Goal: Information Seeking & Learning: Learn about a topic

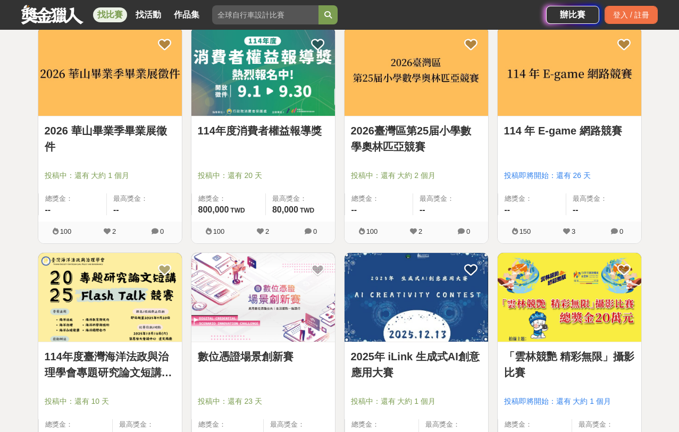
scroll to position [718, 0]
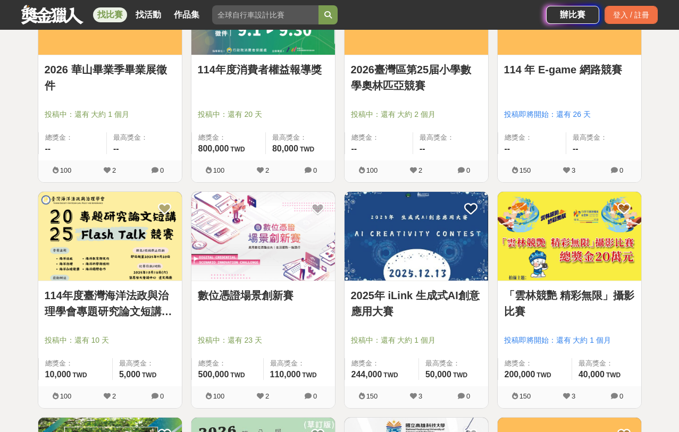
click at [667, 292] on div "全部 設計 影像 寫作 商業 音樂 運動 其他 國際 所有分類 進階篩選 893 個比賽 綜合 熱門 獎金 截止 最新 尚未截止 台灣 重置條件 【徵件延長，…" at bounding box center [339, 177] width 679 height 1687
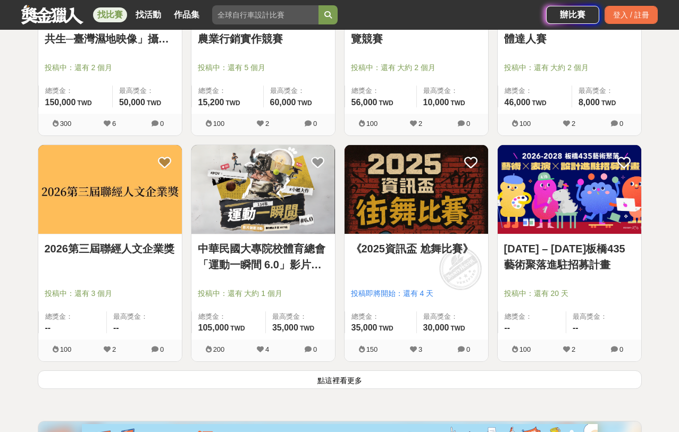
scroll to position [1303, 0]
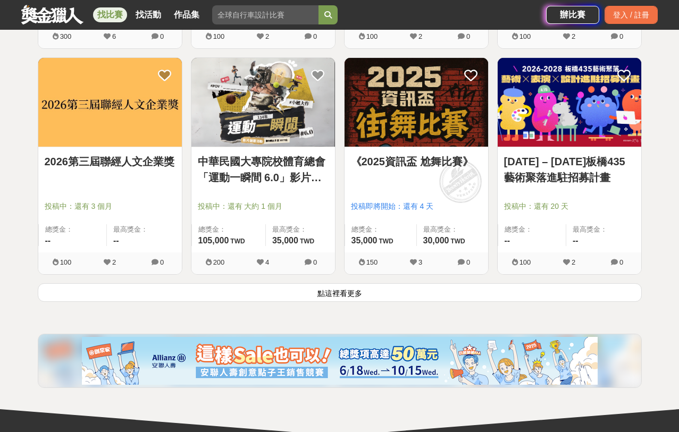
click at [573, 291] on button "點這裡看更多" at bounding box center [340, 292] width 604 height 19
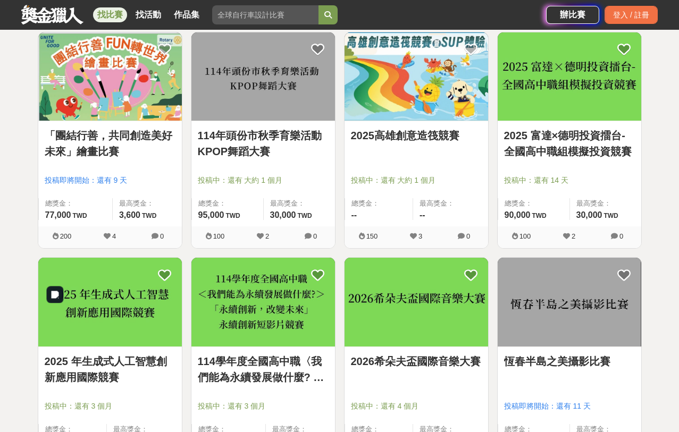
scroll to position [1584, 0]
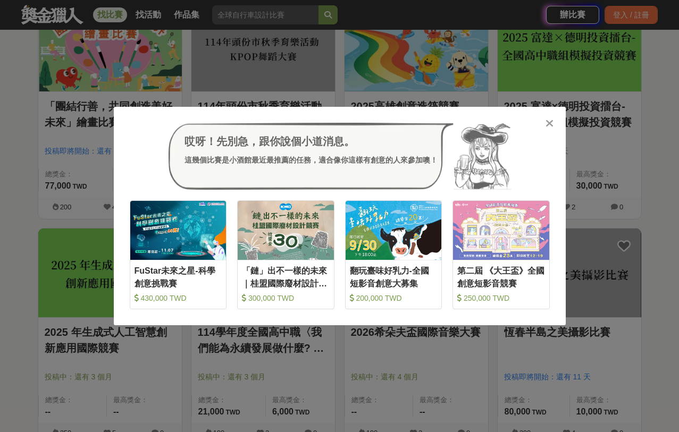
click at [550, 125] on icon at bounding box center [549, 123] width 8 height 11
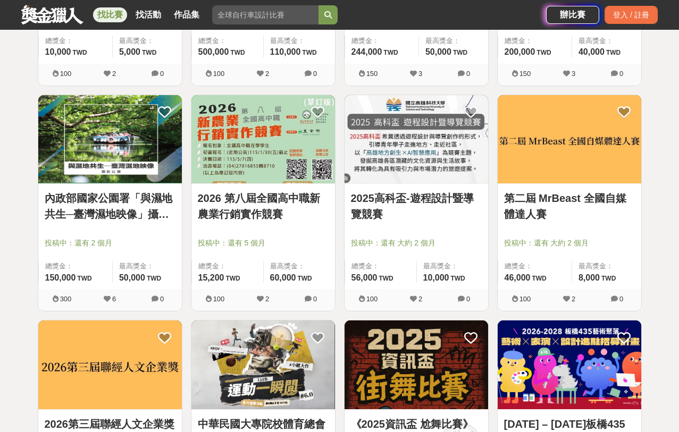
scroll to position [1017, 0]
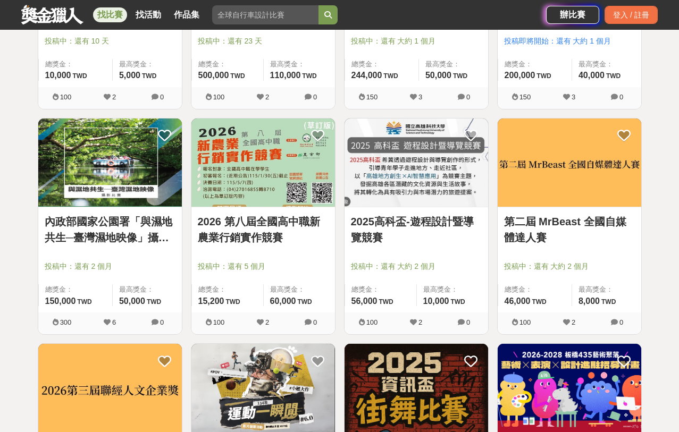
click at [644, 260] on div "第二屆 MrBeast 全國自媒體達人賽 投稿中：還有 大約 2 個月 總獎金： 46,000 46,000 TWD 最高獎金： 8,000 TWD 100 …" at bounding box center [569, 231] width 153 height 226
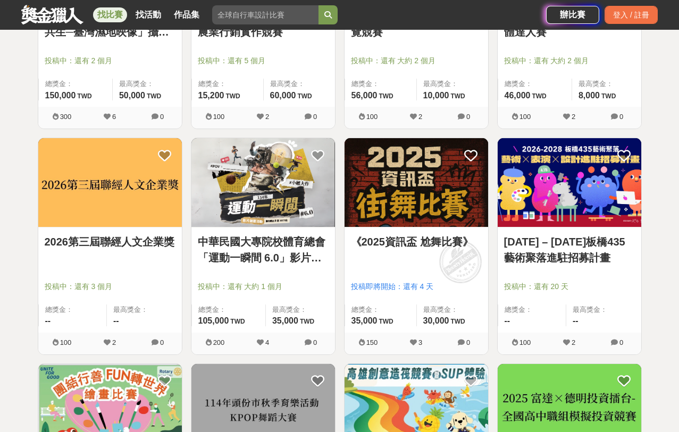
scroll to position [1228, 0]
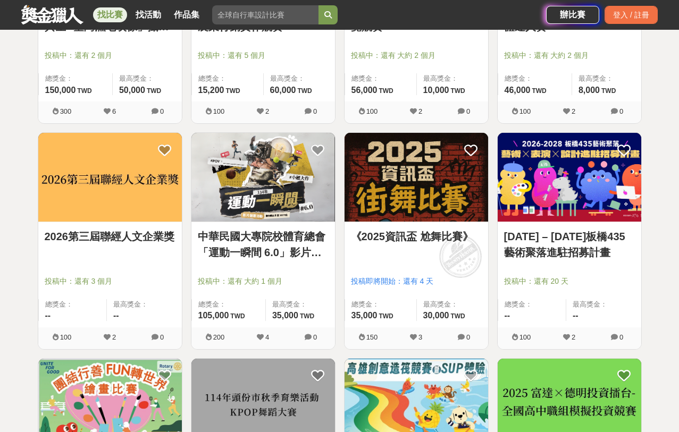
click at [645, 259] on div "893 個比賽 綜合 熱門 獎金 截止 最新 尚未截止 台灣 重置條件 【徵件延長，歡迎投稿】第十七屆新竹市金玻獎玻璃藝術暨設計應用創作比賽 投稿中：還有 2…" at bounding box center [339, 350] width 621 height 2949
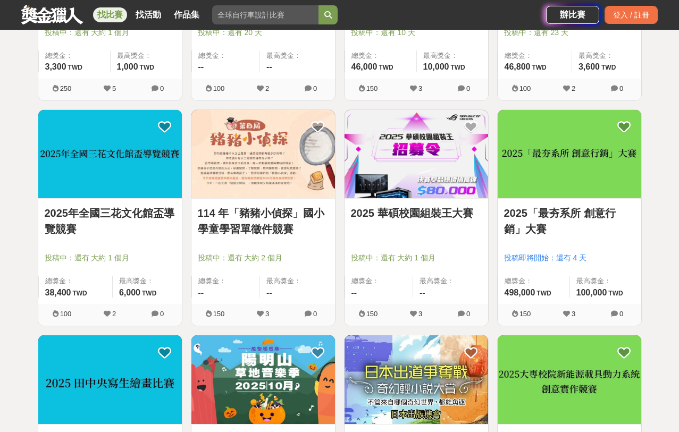
scroll to position [2159, 0]
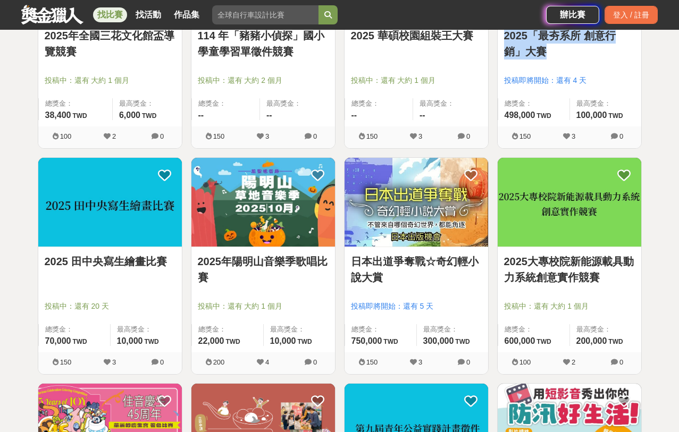
scroll to position [2338, 0]
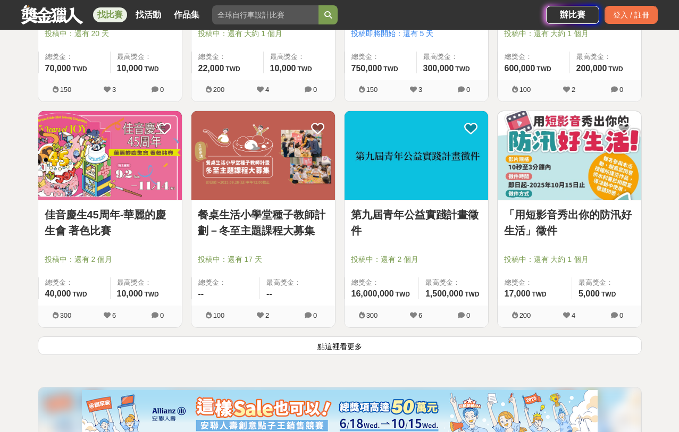
scroll to position [2618, 0]
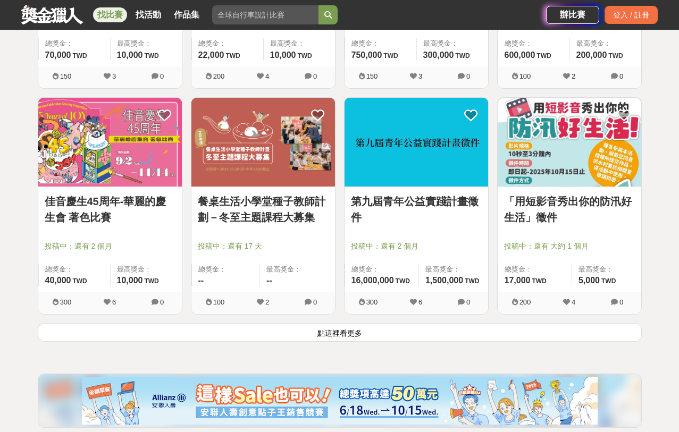
click at [402, 333] on button "點這裡看更多" at bounding box center [340, 332] width 604 height 19
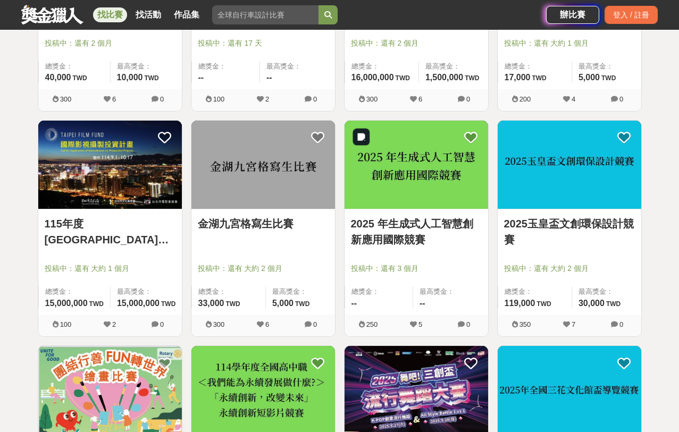
scroll to position [2821, 0]
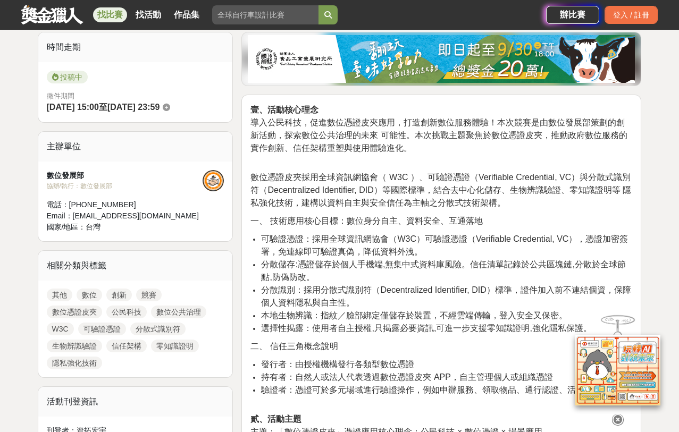
scroll to position [284, 0]
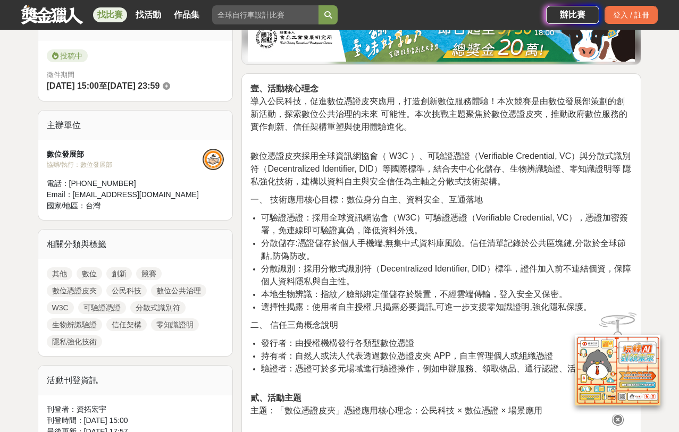
click at [615, 414] on icon at bounding box center [618, 420] width 12 height 12
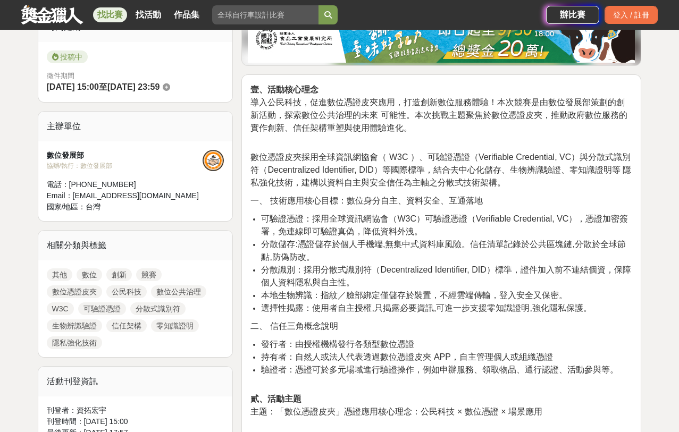
scroll to position [248, 0]
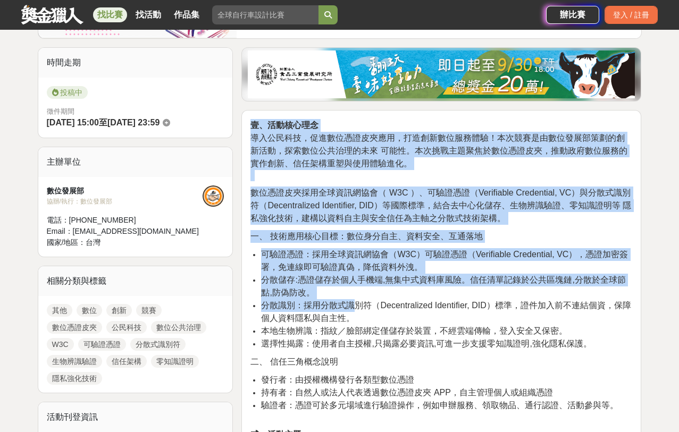
drag, startPoint x: 249, startPoint y: 121, endPoint x: 356, endPoint y: 303, distance: 210.8
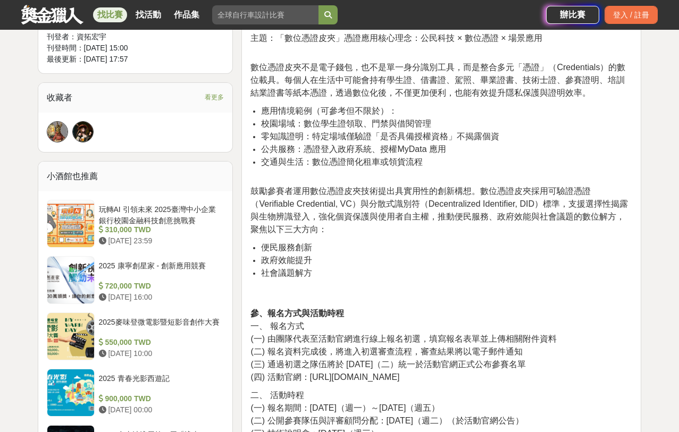
scroll to position [679, 0]
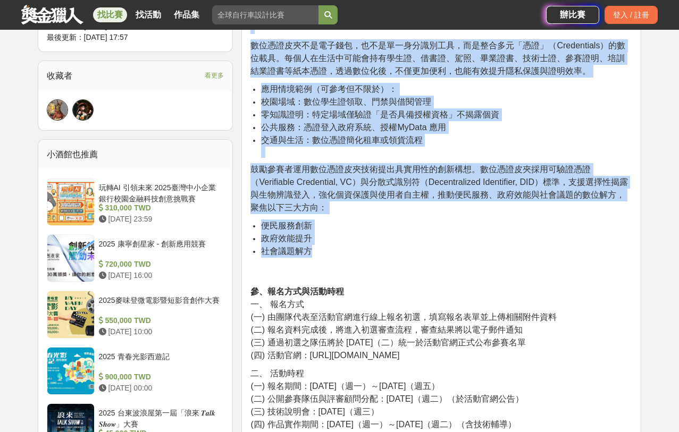
click at [346, 255] on li "社會議題解方" at bounding box center [446, 262] width 371 height 35
copy div "壹、活動核心理念 導入公民科技，促進數位憑證皮夾應用，打造創新數位服務體驗！本次競賽是由數位發展部策劃的創新活動，探索數位公共治理的未來 可能性。本次挑戰主題…"
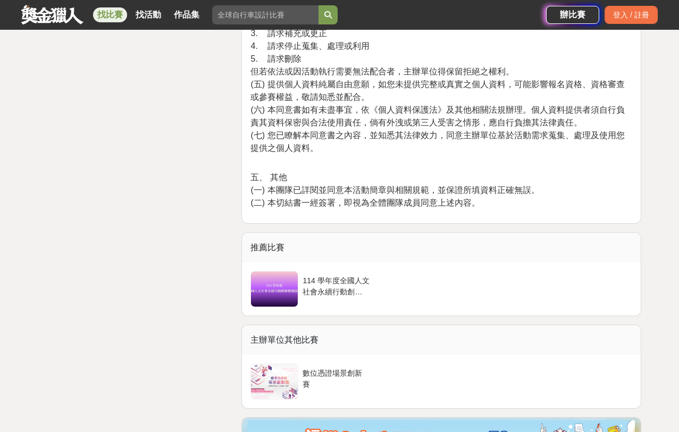
scroll to position [5117, 0]
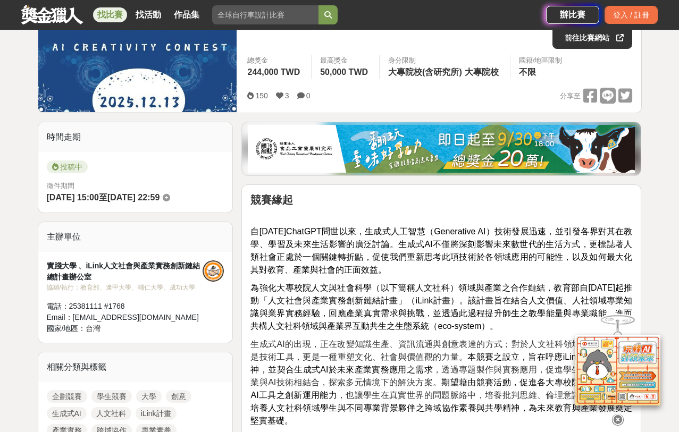
scroll to position [178, 0]
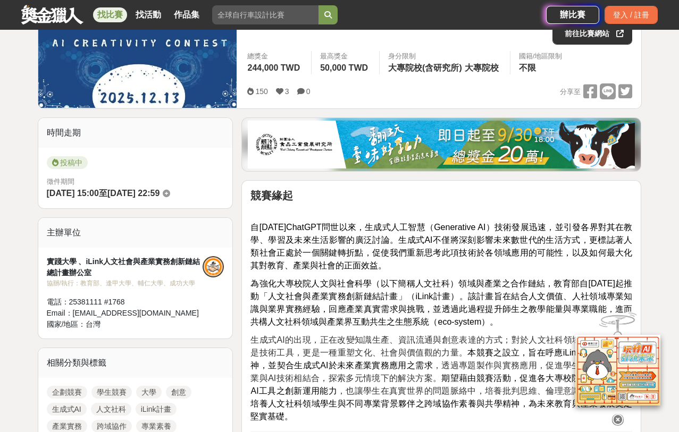
click at [617, 420] on icon at bounding box center [618, 420] width 12 height 12
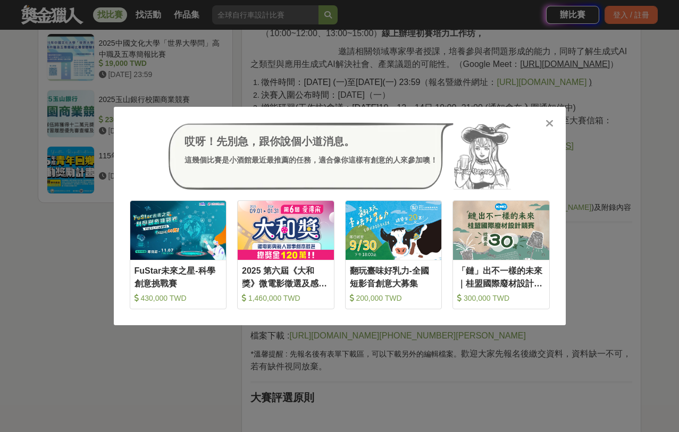
scroll to position [1343, 0]
click at [550, 124] on icon at bounding box center [549, 123] width 8 height 11
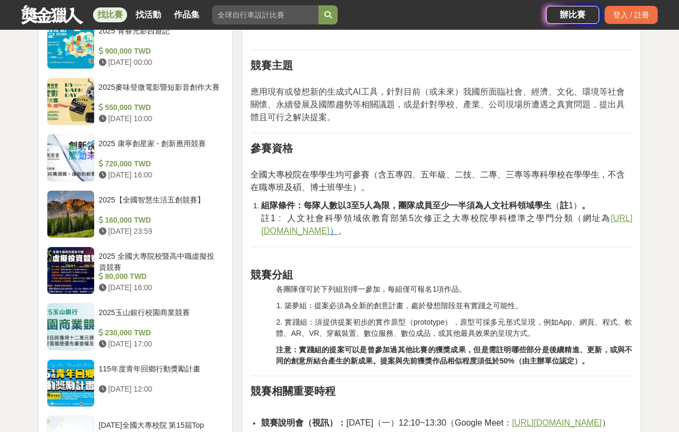
scroll to position [0, 0]
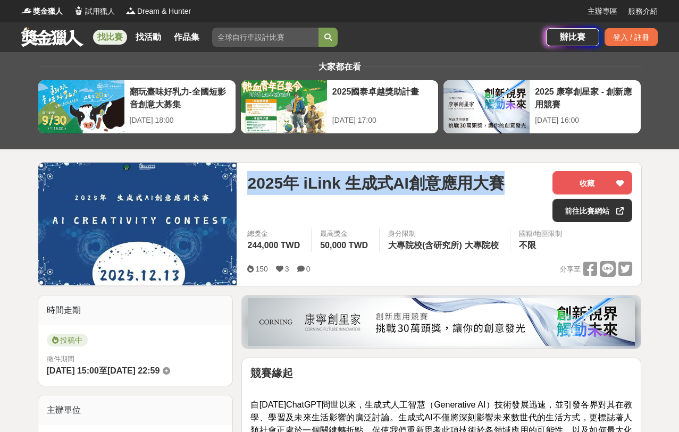
drag, startPoint x: 246, startPoint y: 185, endPoint x: 504, endPoint y: 178, distance: 259.0
click at [504, 178] on div "2025年 iLink 生成式AI創意應用大賽 收藏 前往比賽網站 總獎金 244,000 TWD 最高獎金 50,000 TWD 身分限制 大專院校(含研究…" at bounding box center [440, 224] width 402 height 123
copy span "2025年 iLink 生成式AI創意應用大賽"
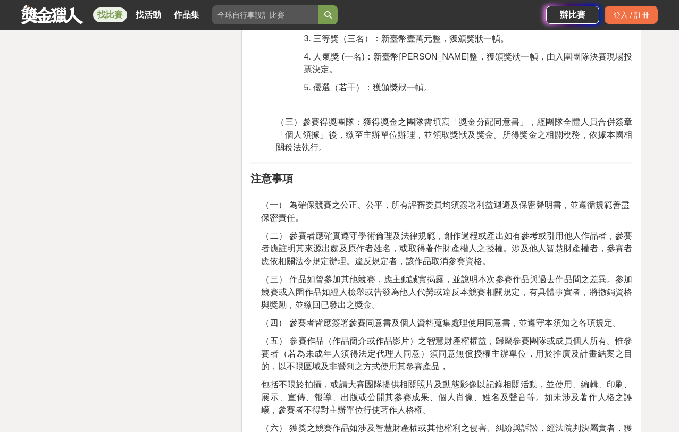
scroll to position [2562, 0]
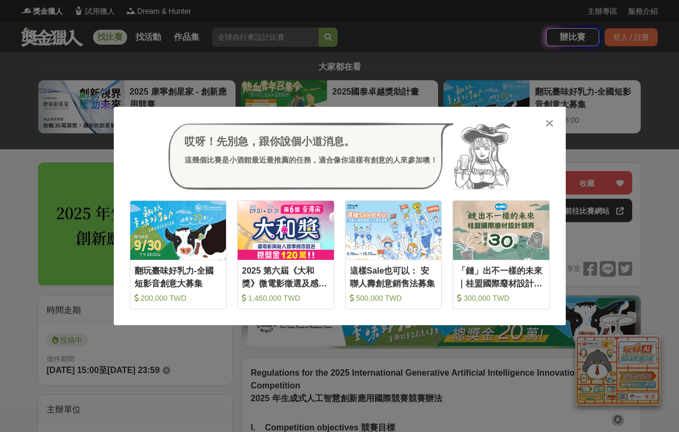
click at [550, 120] on icon at bounding box center [549, 123] width 8 height 11
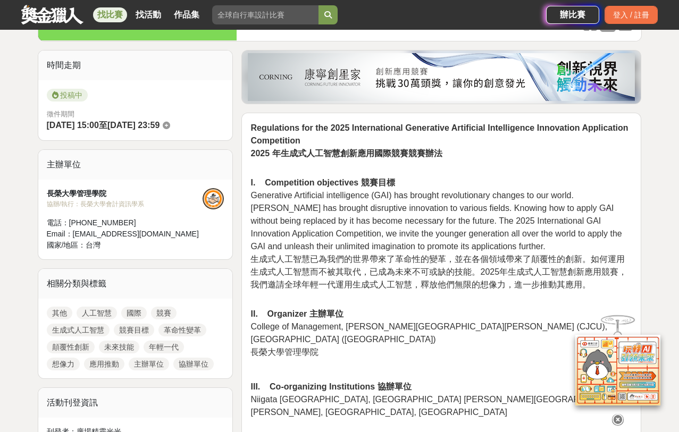
scroll to position [266, 0]
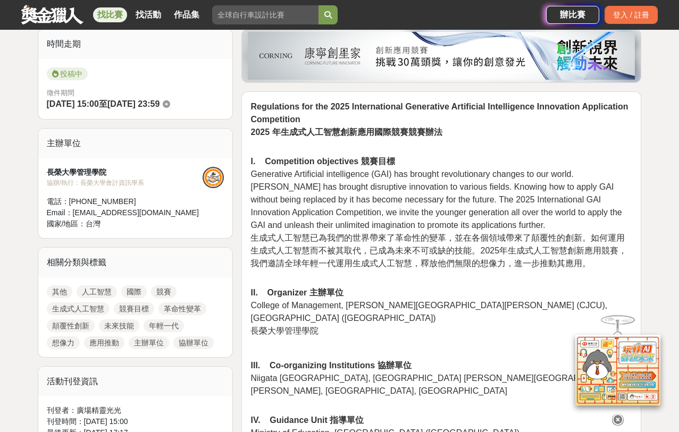
click at [618, 414] on icon at bounding box center [618, 418] width 12 height 12
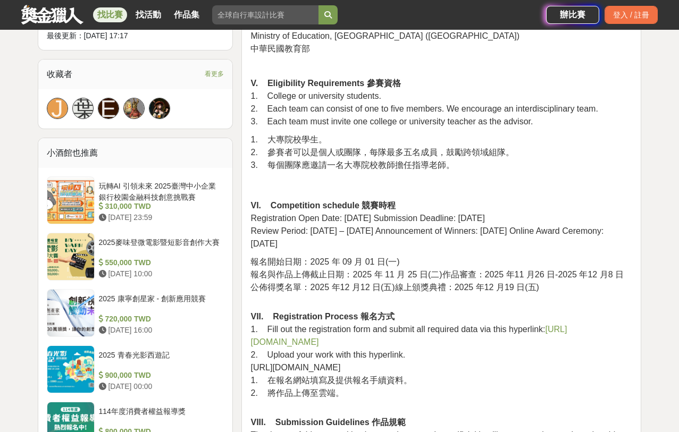
scroll to position [721, 0]
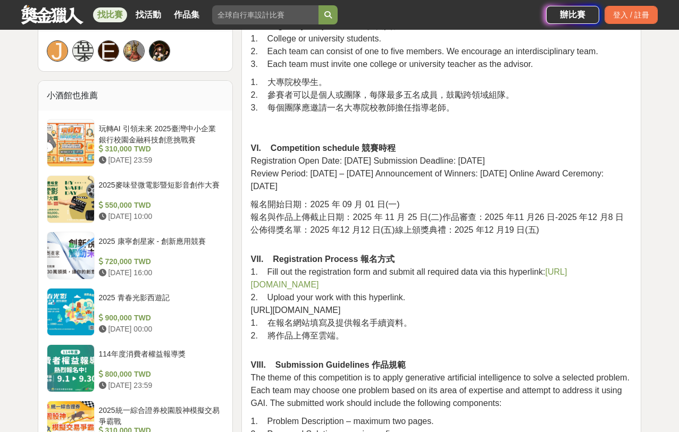
click at [381, 282] on link "https://forms.cloud.microsoft/r/hVNc6NWTCG" at bounding box center [408, 278] width 316 height 22
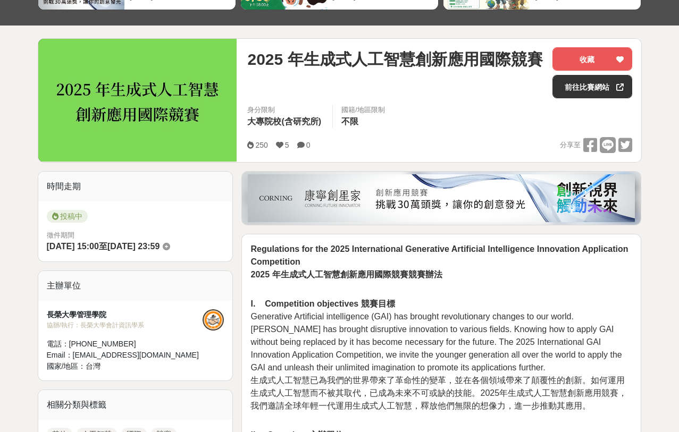
scroll to position [0, 0]
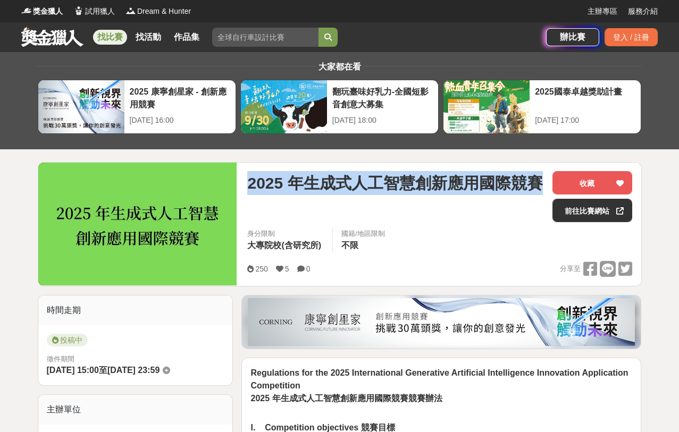
drag, startPoint x: 248, startPoint y: 184, endPoint x: 537, endPoint y: 179, distance: 288.7
click at [537, 179] on span "2025 年生成式人工智慧創新應用國際競賽" at bounding box center [394, 183] width 295 height 24
copy span "2025 年生成式人工智慧創新應用國際競賽"
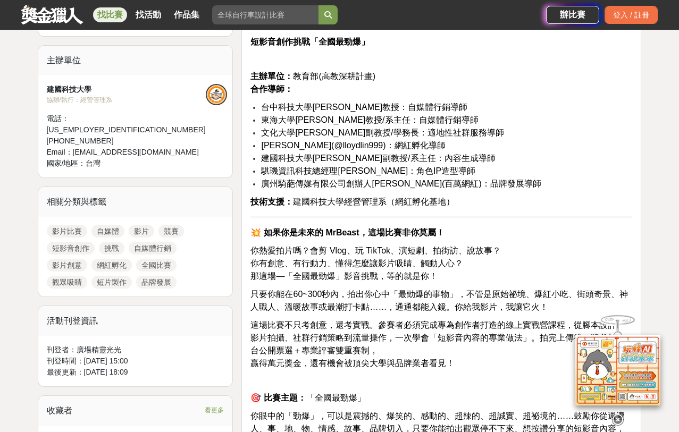
scroll to position [350, 0]
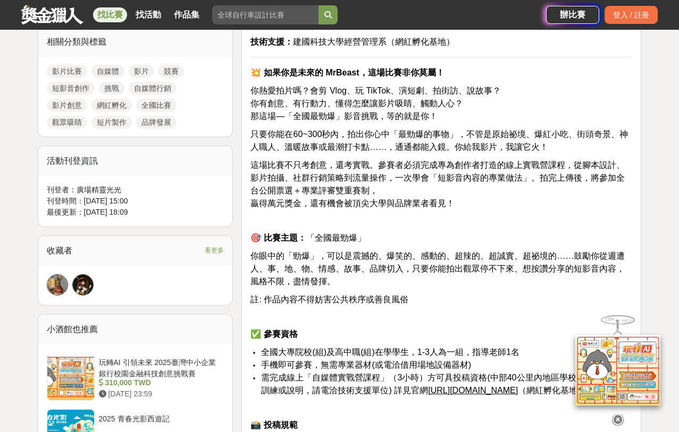
scroll to position [510, 0]
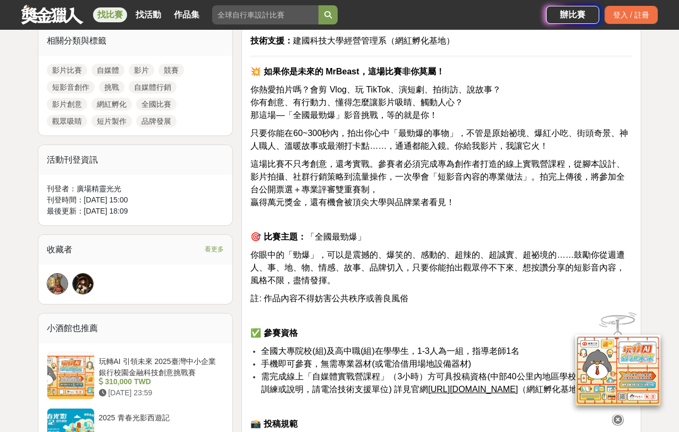
click at [613, 418] on icon at bounding box center [618, 414] width 12 height 12
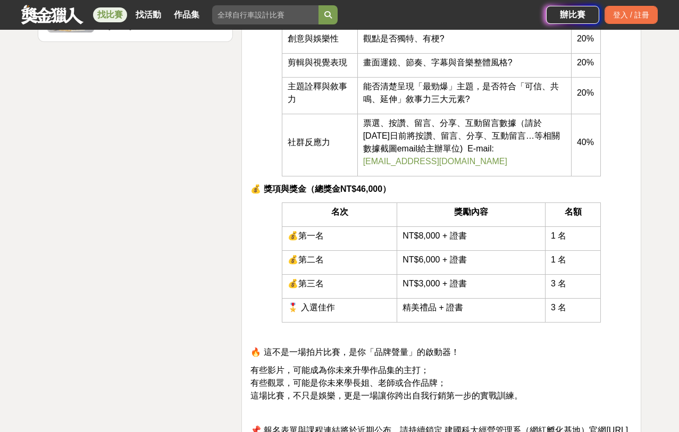
scroll to position [1499, 0]
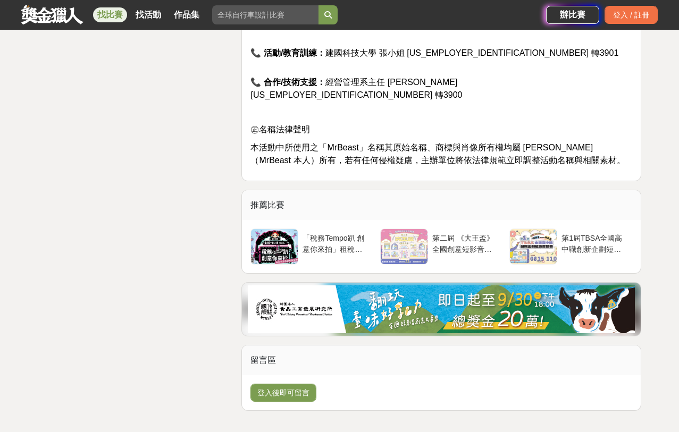
scroll to position [1924, 0]
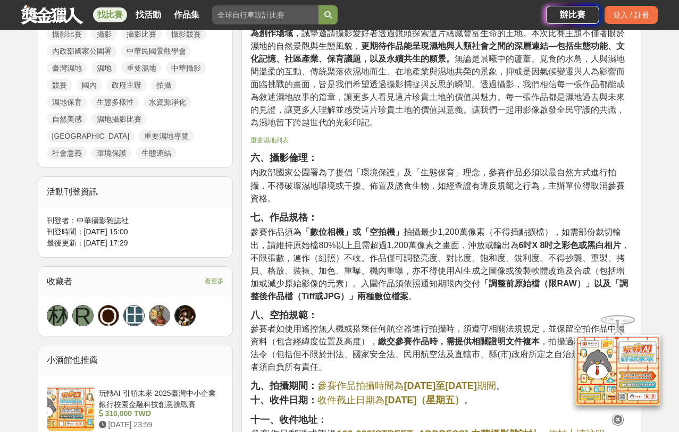
scroll to position [540, 0]
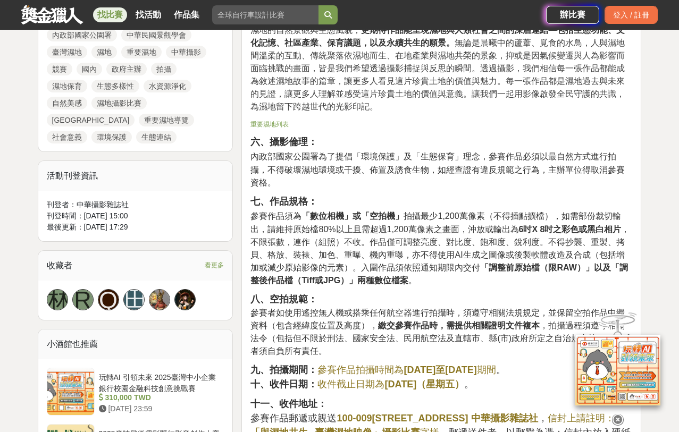
click at [615, 415] on icon at bounding box center [618, 417] width 12 height 12
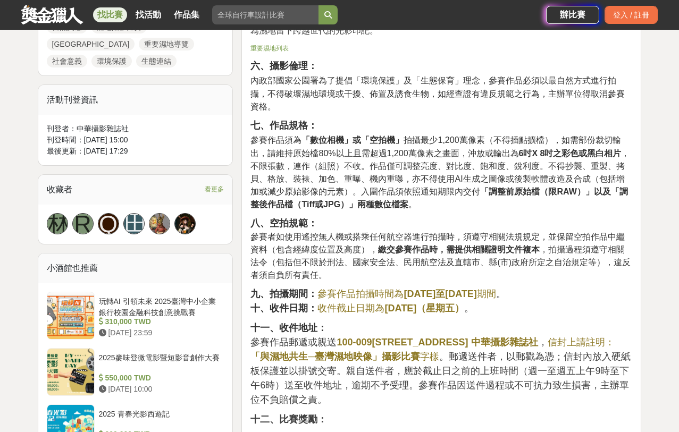
scroll to position [620, 0]
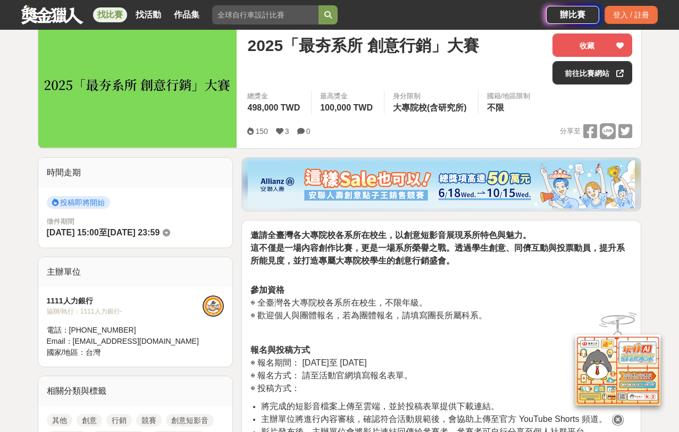
scroll to position [153, 0]
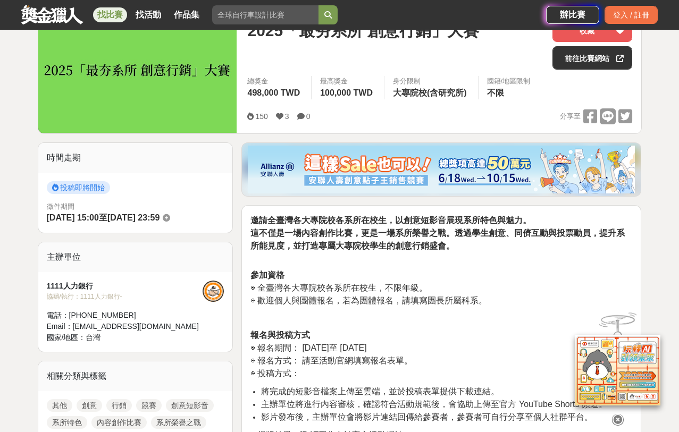
click at [620, 415] on icon at bounding box center [618, 420] width 12 height 12
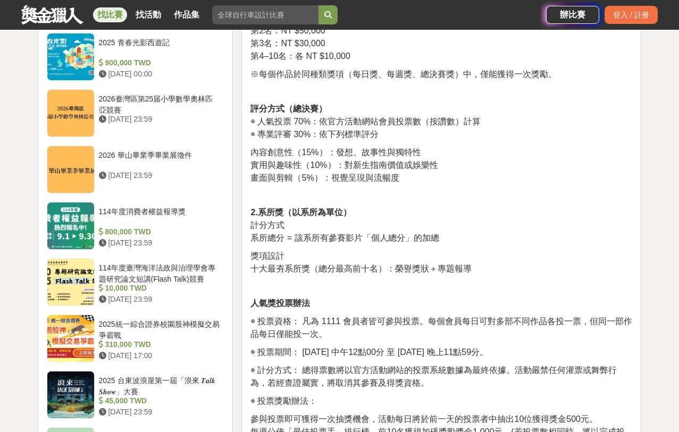
scroll to position [1008, 0]
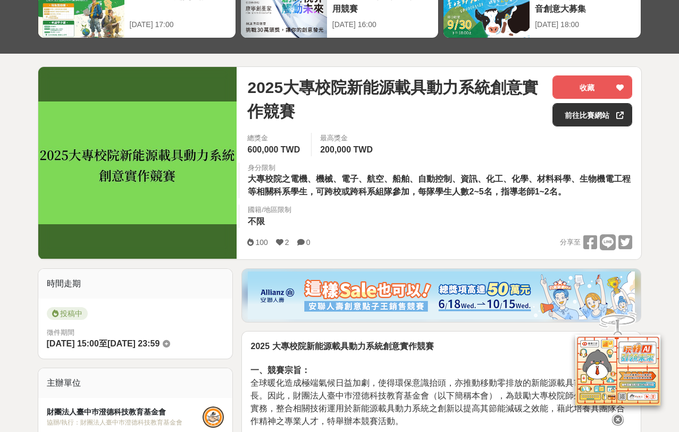
scroll to position [103, 0]
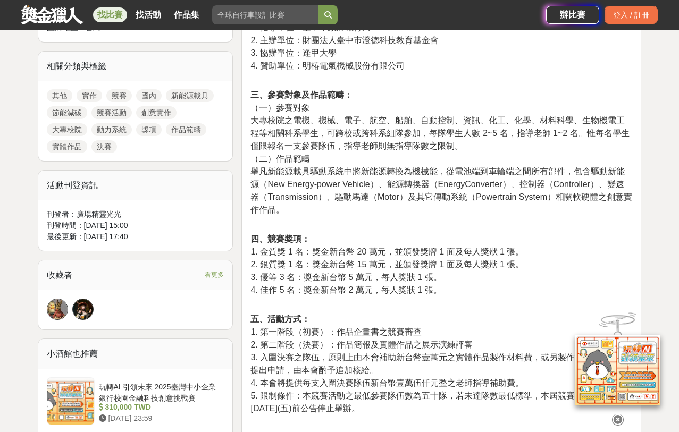
scroll to position [537, 0]
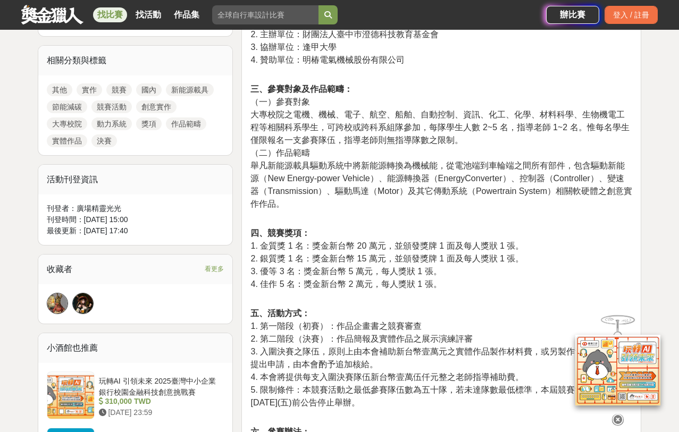
click at [620, 412] on icon at bounding box center [618, 412] width 12 height 12
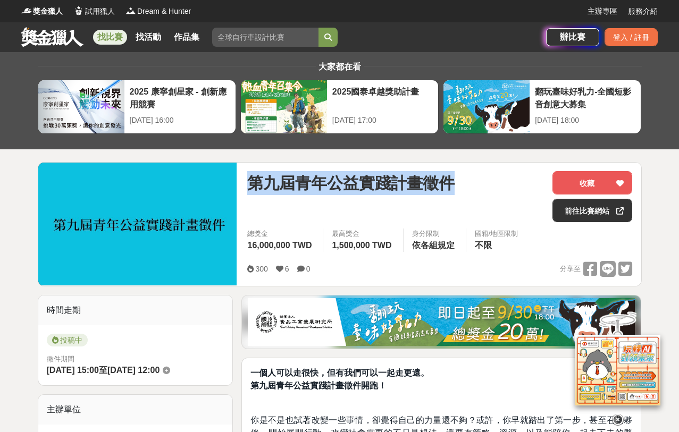
drag, startPoint x: 249, startPoint y: 182, endPoint x: 463, endPoint y: 173, distance: 214.4
click at [463, 173] on div "第九屆青年公益實踐計畫徵件" at bounding box center [395, 183] width 297 height 24
copy span "第九屆青年公益實踐計畫徵件"
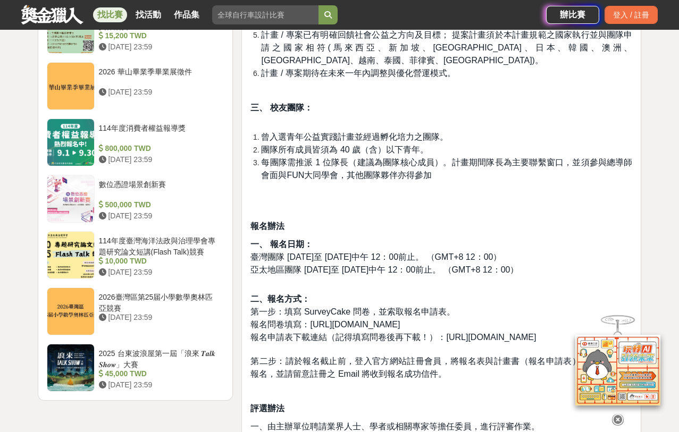
scroll to position [1120, 0]
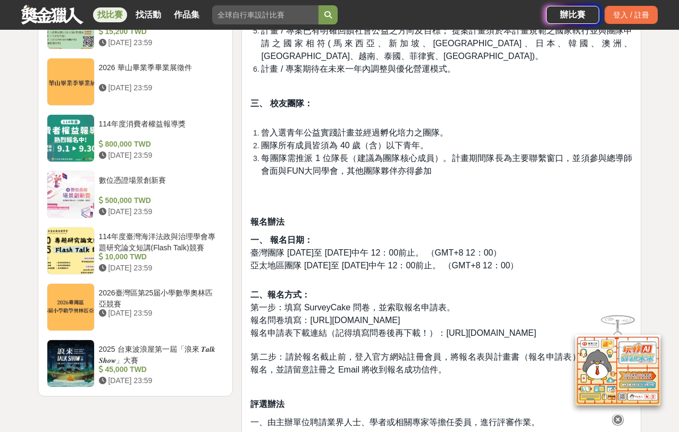
click at [562, 216] on p "報名辦法" at bounding box center [441, 222] width 382 height 13
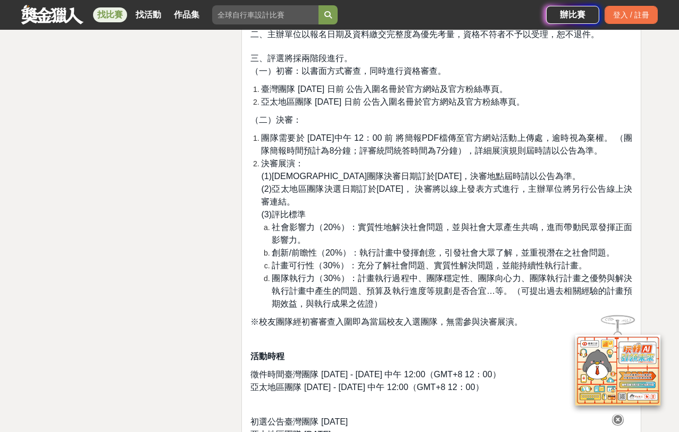
scroll to position [1553, 0]
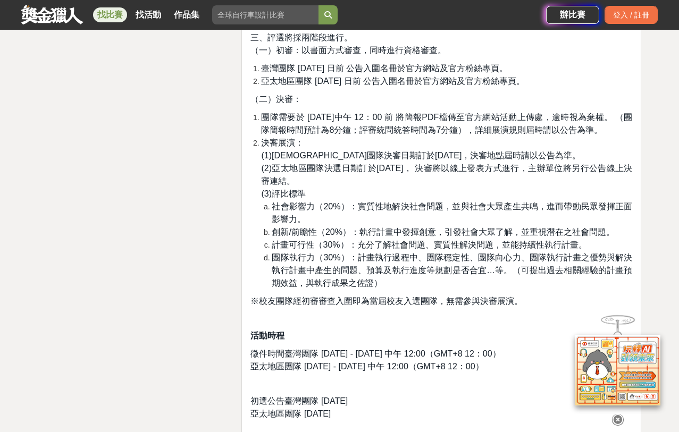
click at [619, 417] on icon at bounding box center [618, 415] width 12 height 12
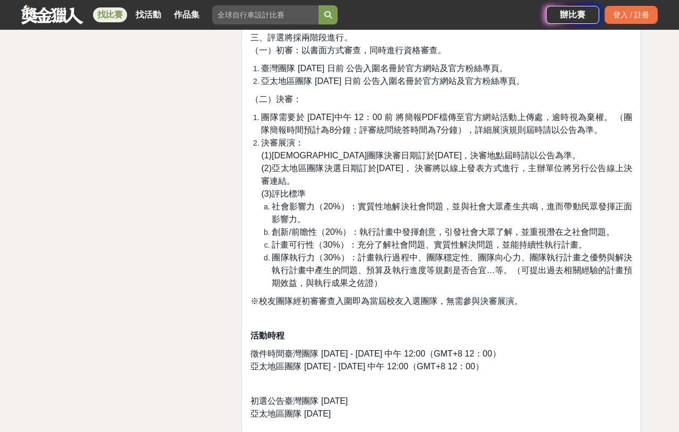
click at [650, 208] on div "大家都在看 2025 康寧創星家 - 創新應用競賽 2025-10-17 16:00 2025國泰卓越獎助計畫 2025-09-26 17:00 翻玩臺味好乳…" at bounding box center [339, 74] width 679 height 3148
click at [644, 210] on div "一個人可以走很快，但有我們可以一起走更遠。 第九屆青年公益實踐計畫徵件開跑！ 你是不是也試著改變一些事情，卻覺得自己的力量還不夠？或許，你早就踏出了第一步，甚…" at bounding box center [441, 175] width 408 height 2866
click at [646, 209] on div "第九屆青年公益實踐計畫徵件 收藏 前往比賽網站 總獎金 16,000,000 TWD 最高獎金 1,500,000 TWD 身分限制 依各組規定 國籍/地區限…" at bounding box center [339, 109] width 621 height 2999
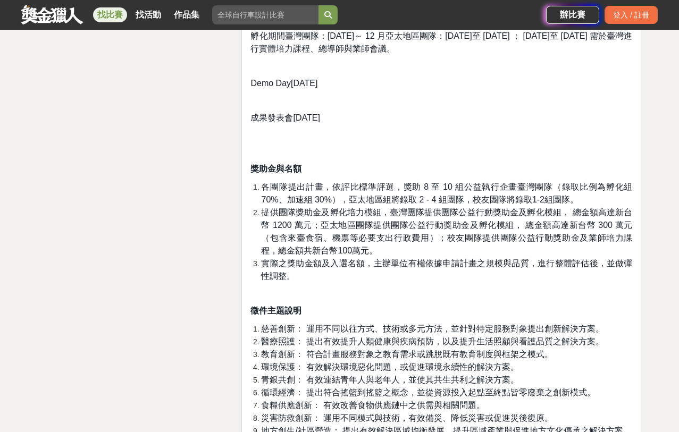
scroll to position [2037, 0]
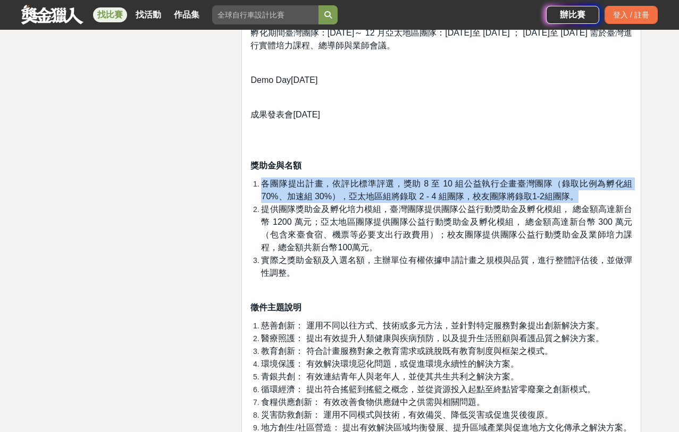
drag, startPoint x: 261, startPoint y: 183, endPoint x: 570, endPoint y: 192, distance: 309.5
click at [570, 192] on span "各團隊提出計畫，依評比標準評選，獎助 8 至 10 組公益執行企畫臺灣團隊（錄取比例為孵化組 70%、加速組 30%），亞太地區組將錄取 2 - 4 組團隊，…" at bounding box center [446, 190] width 371 height 22
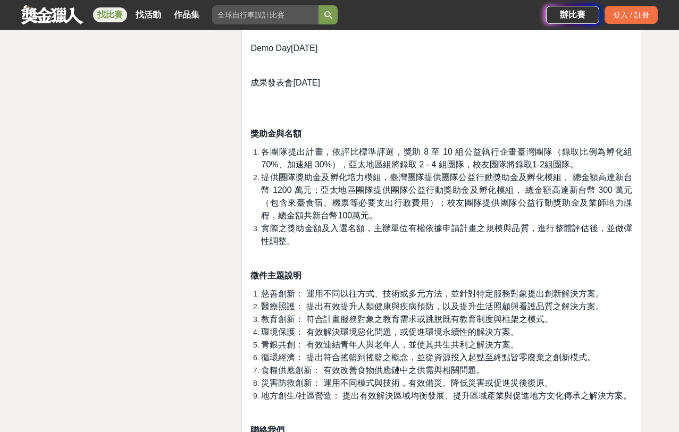
scroll to position [2068, 0]
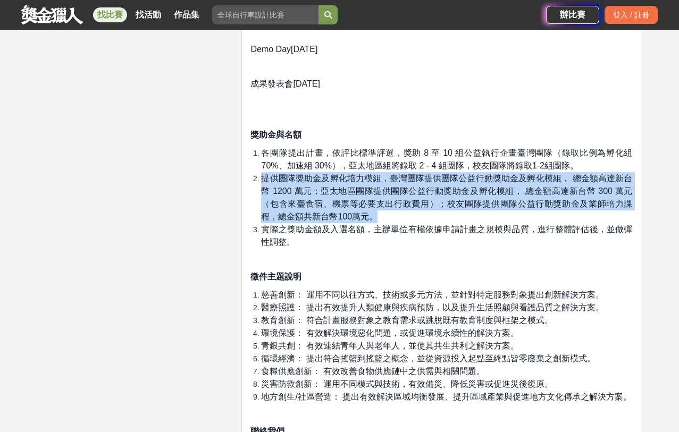
drag, startPoint x: 260, startPoint y: 176, endPoint x: 508, endPoint y: 215, distance: 251.2
click at [508, 215] on li "提供團隊獎助金及孵化培力模組，臺灣團隊提供團隊公益行動獎助金及孵化模組， 總金額高達新台幣 1200 萬元；亞太地區團隊提供團隊公益行動獎助金及孵化模組， 總…" at bounding box center [446, 197] width 371 height 51
click at [611, 208] on span "提供團隊獎助金及孵化培力模組，臺灣團隊提供團隊公益行動獎助金及孵化模組， 總金額高達新台幣 1200 萬元；亞太地區團隊提供團隊公益行動獎助金及孵化模組， 總…" at bounding box center [446, 197] width 371 height 47
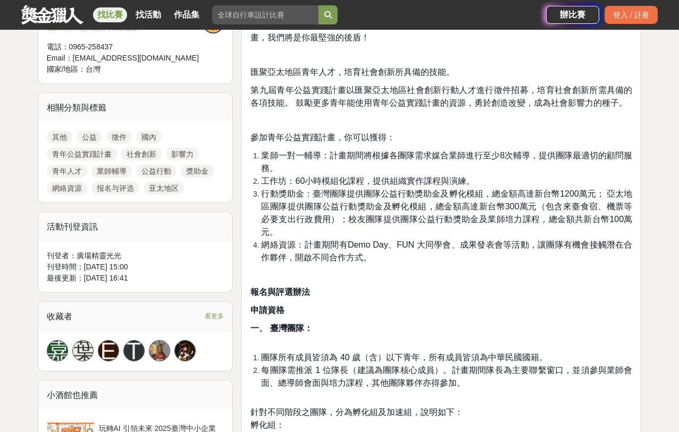
scroll to position [421, 0]
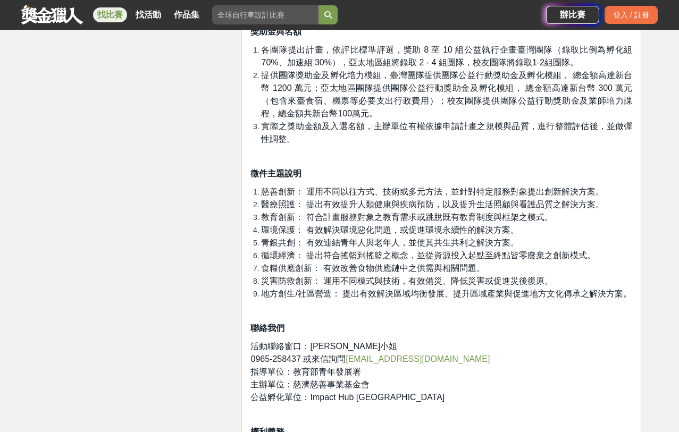
scroll to position [2154, 0]
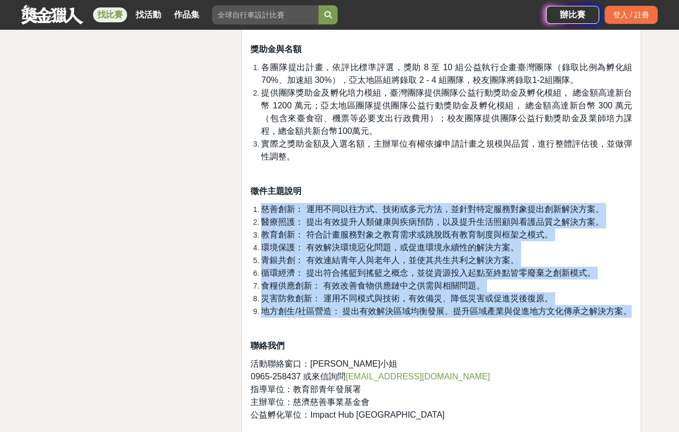
drag, startPoint x: 249, startPoint y: 208, endPoint x: 574, endPoint y: 323, distance: 345.0
copy ol "慈善創新： 運用不同以往方式、技術或多元方法，並針對特定服務對象提出創新解決方案。 醫療照護： 提出有效提升人類健康與疾病預防，以及提升生活照顧與看護品質之解…"
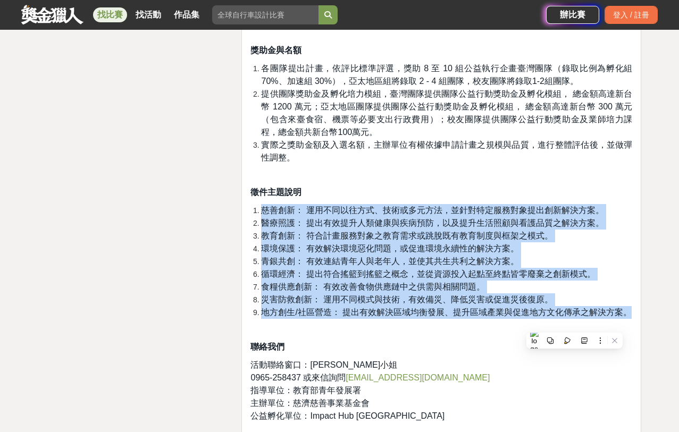
scroll to position [2156, 0]
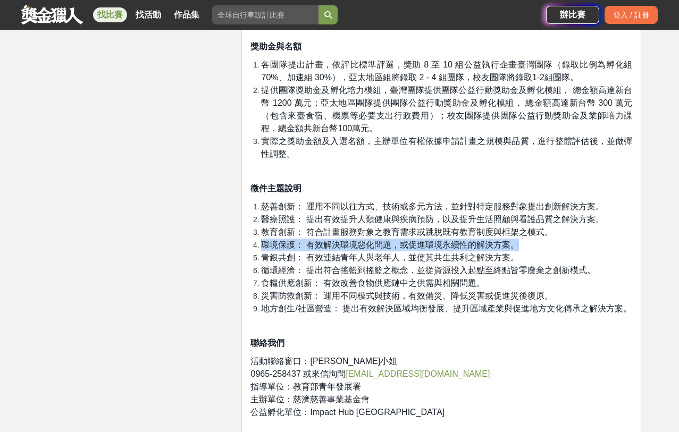
drag, startPoint x: 522, startPoint y: 239, endPoint x: 262, endPoint y: 243, distance: 260.5
click at [262, 243] on li "環境保護： 有效解決環境惡化問題，或促進環境永續性的解決方案。" at bounding box center [446, 245] width 371 height 13
copy span "環境保護： 有效解決環境惡化問題，或促進環境永續性的解決方案。"
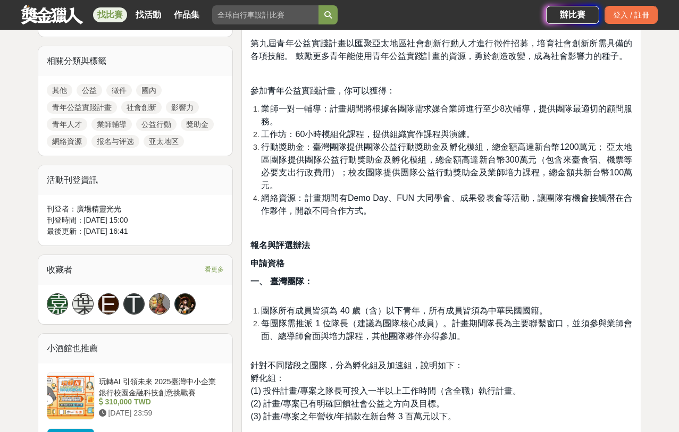
scroll to position [755, 0]
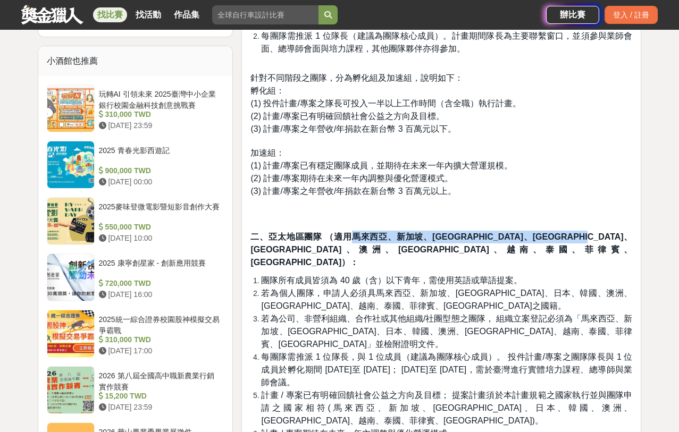
drag, startPoint x: 349, startPoint y: 236, endPoint x: 286, endPoint y: 245, distance: 63.4
click at [286, 245] on strong "二、亞太地區團隊 （適用馬來西亞、新加坡、印尼、日本、韓國、澳洲、紐西蘭、越南、泰國、菲律賓、汶萊）：" at bounding box center [441, 249] width 382 height 35
copy strong "馬來西亞、新加坡、印尼、日本、韓國、澳洲、紐西蘭、越南、泰國、菲律賓、汶萊"
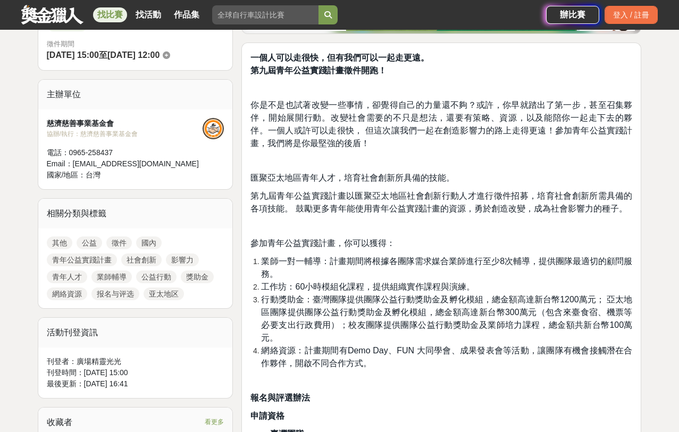
scroll to position [300, 0]
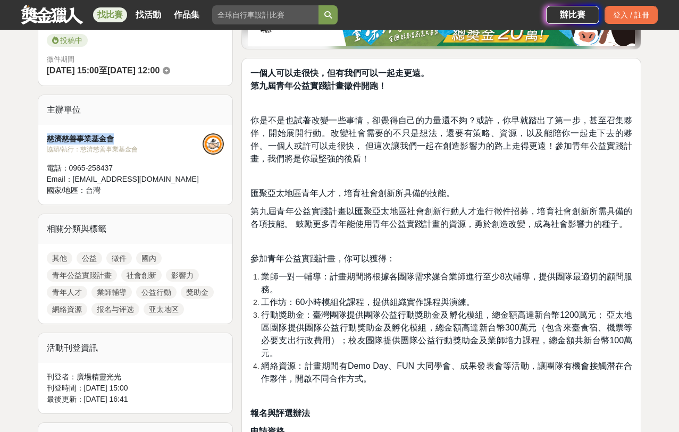
drag, startPoint x: 114, startPoint y: 138, endPoint x: 43, endPoint y: 139, distance: 71.8
click at [43, 139] on div "慈濟慈善事業基金會 協辦/執行： 慈濟慈善事業基金會 電話： 0965-258437 Email： hivisionfuture@tzuchi.org.tw …" at bounding box center [135, 165] width 195 height 80
copy div "慈濟慈善事業基金會"
